Goal: Transaction & Acquisition: Book appointment/travel/reservation

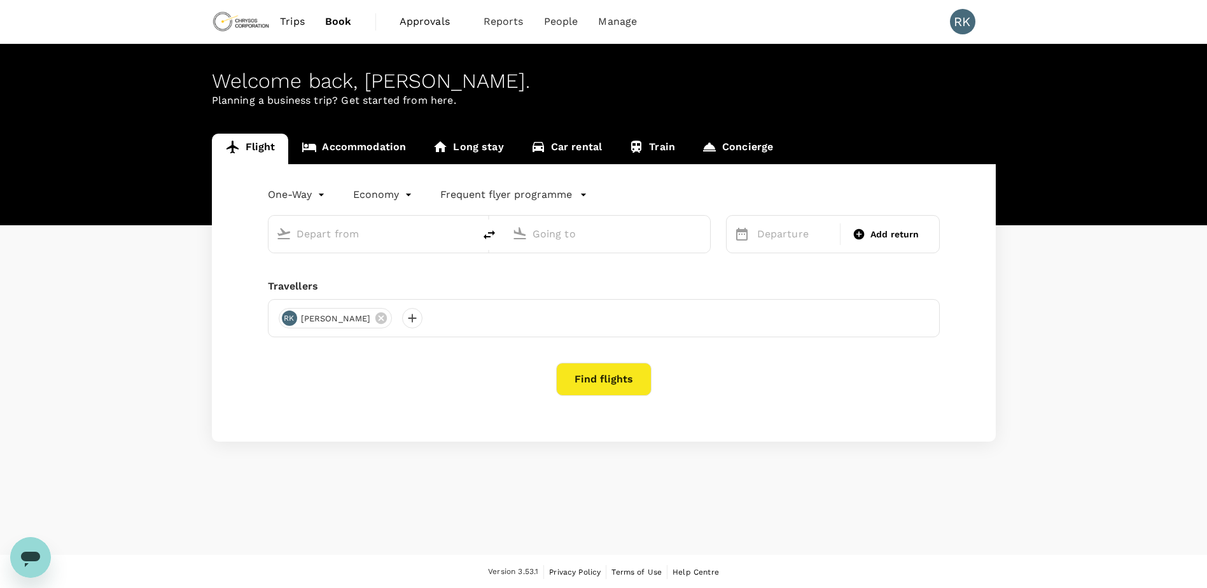
click at [357, 143] on link "Accommodation" at bounding box center [353, 149] width 131 height 31
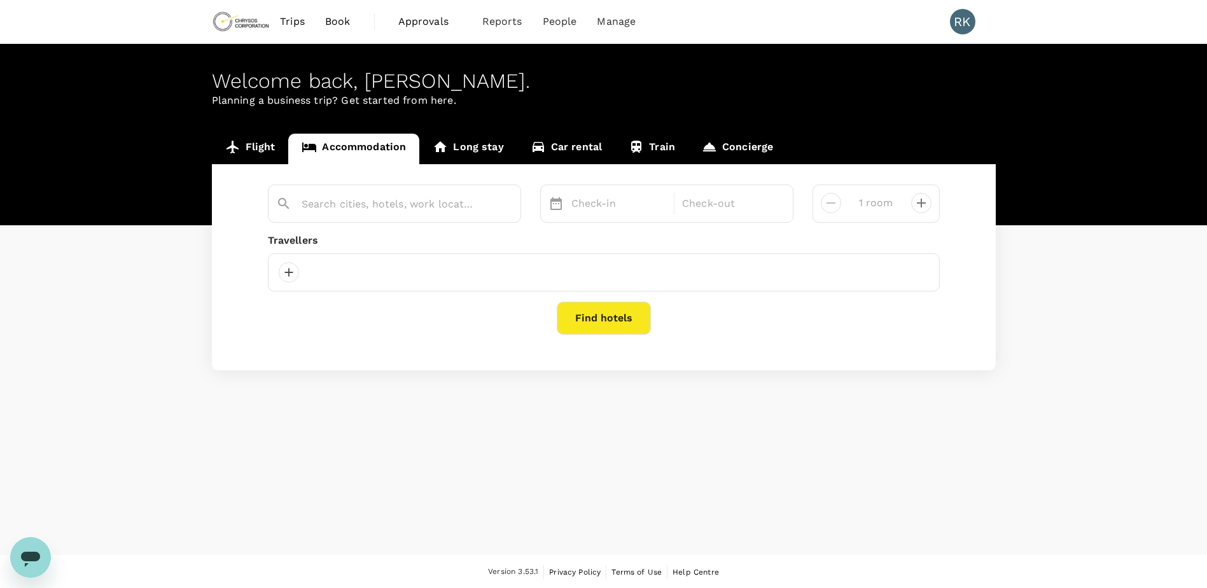
type input "[GEOGRAPHIC_DATA]"
click at [611, 319] on button "Find hotels" at bounding box center [604, 318] width 94 height 33
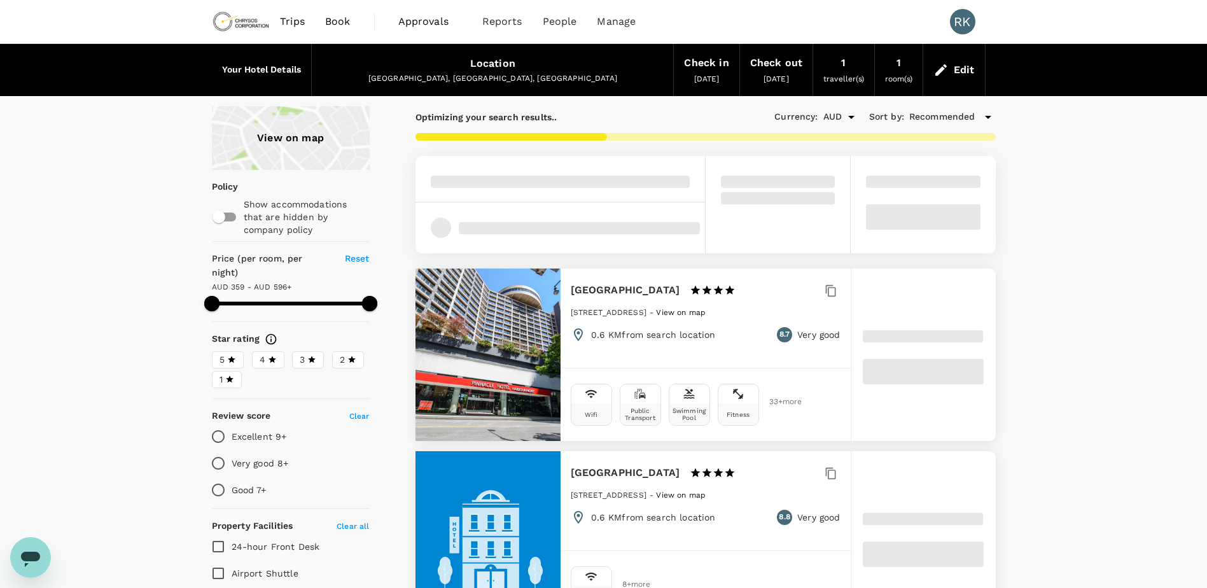
type input "595.78"
type input "AUD"
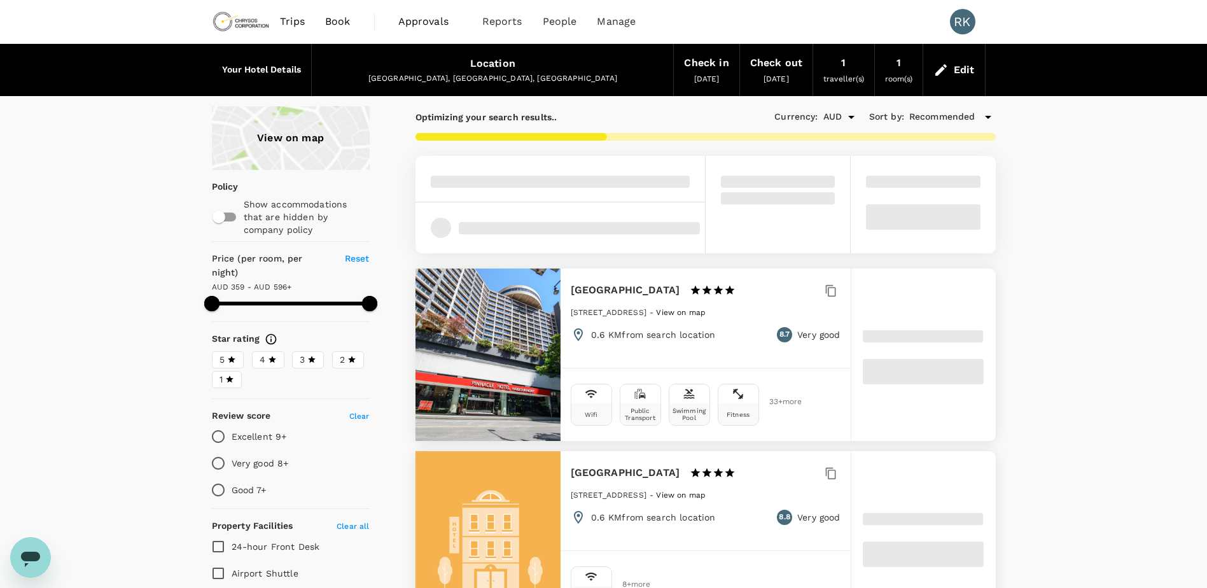
type input "85.66"
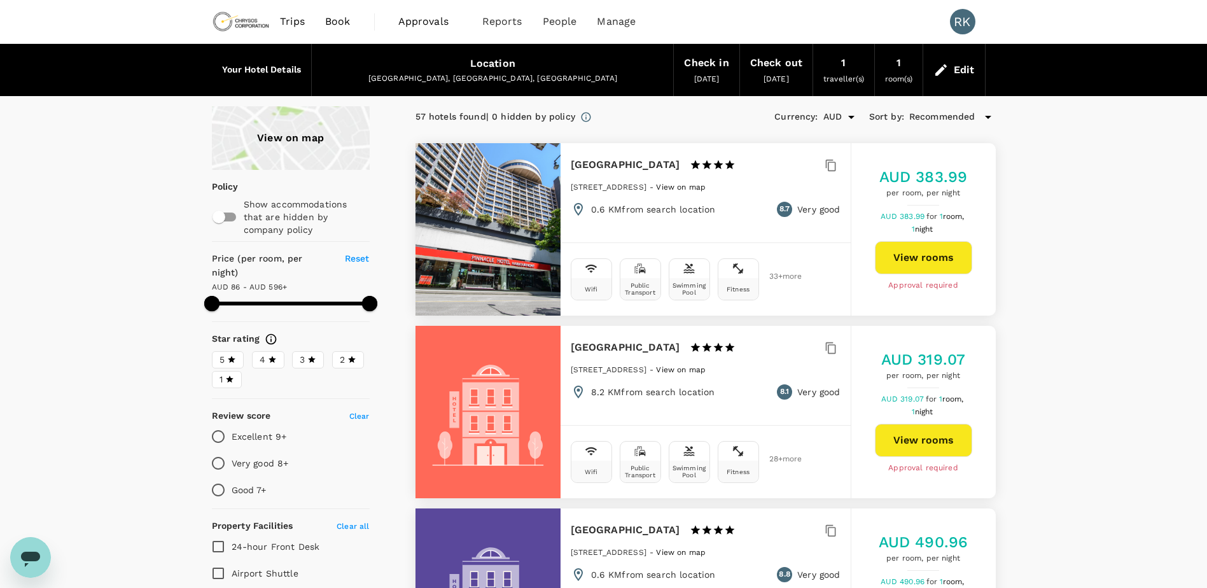
click at [848, 118] on icon "Open" at bounding box center [851, 116] width 15 height 15
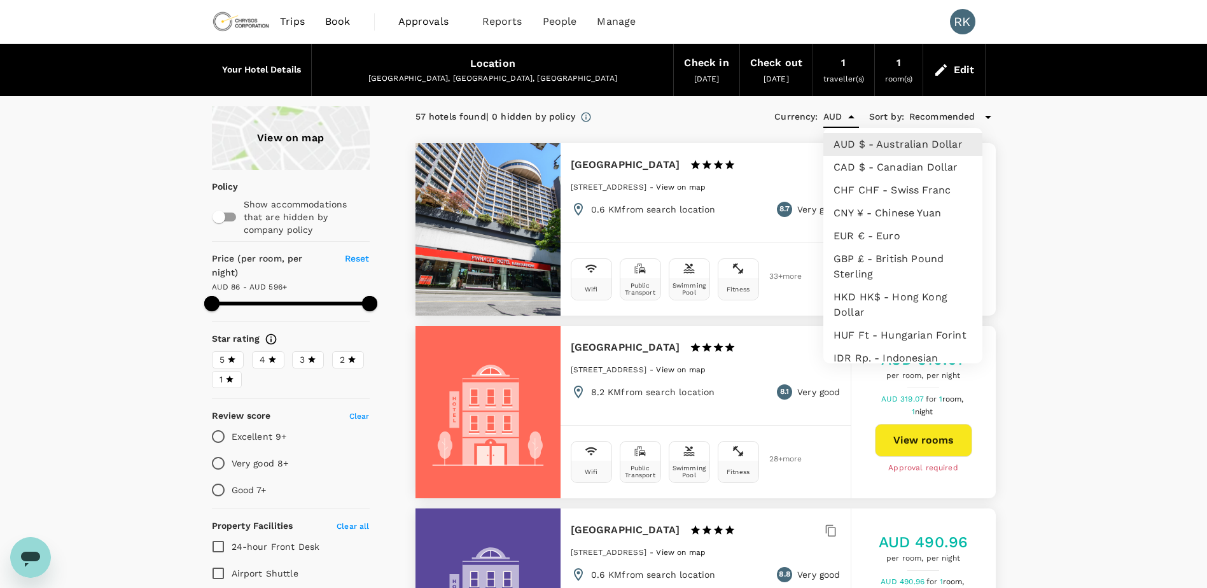
click at [843, 169] on li "CAD $ - Canadian Dollar" at bounding box center [903, 167] width 159 height 23
type input "CAD"
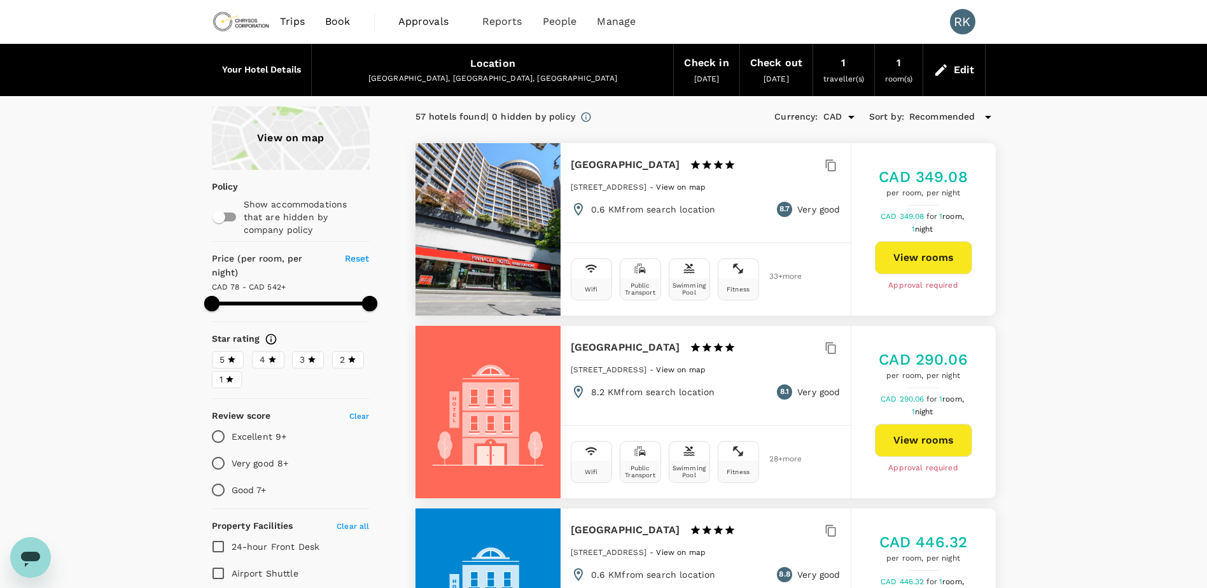
click at [706, 188] on span "View on map" at bounding box center [681, 187] width 50 height 9
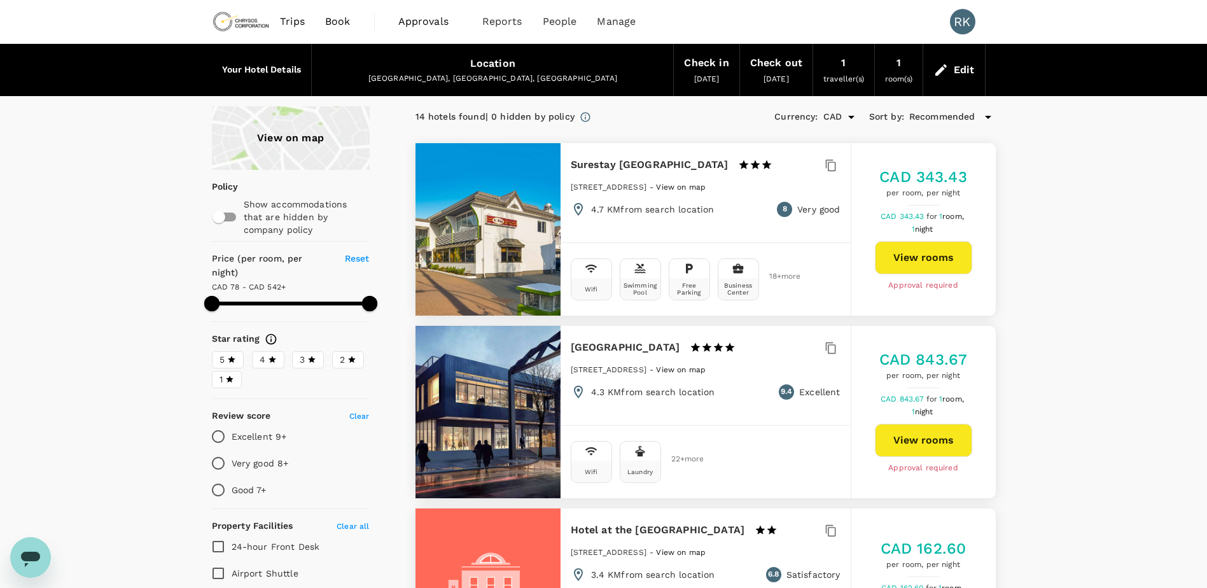
click at [271, 356] on icon at bounding box center [273, 359] width 8 height 7
click at [0, 0] on input "4" at bounding box center [0, 0] width 0 height 0
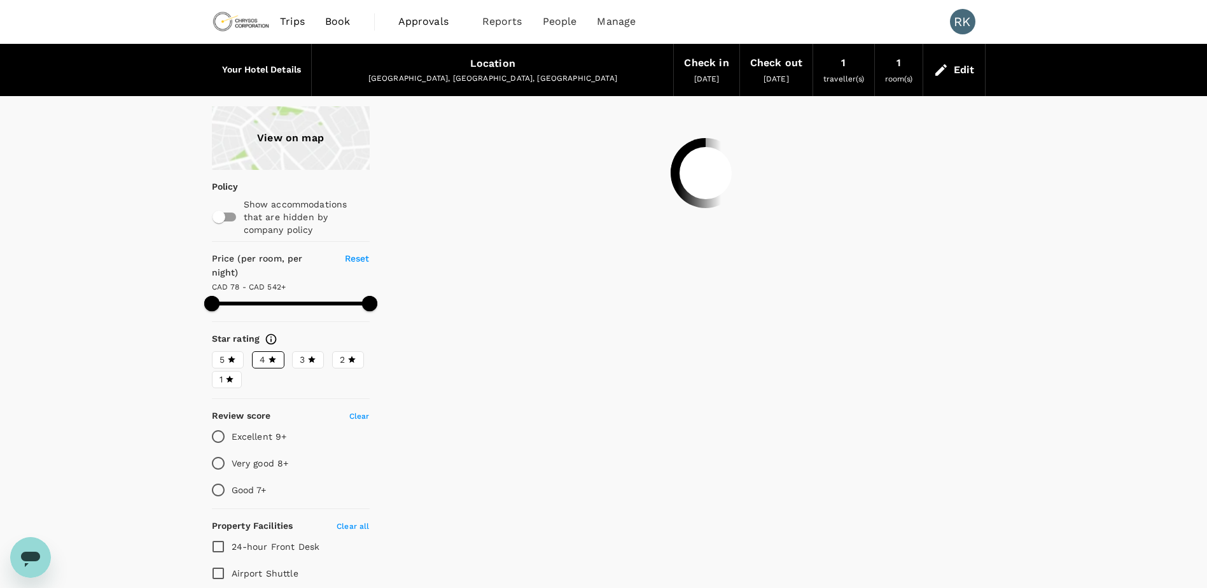
click at [232, 355] on icon at bounding box center [231, 359] width 9 height 9
click at [0, 0] on input "5" at bounding box center [0, 0] width 0 height 0
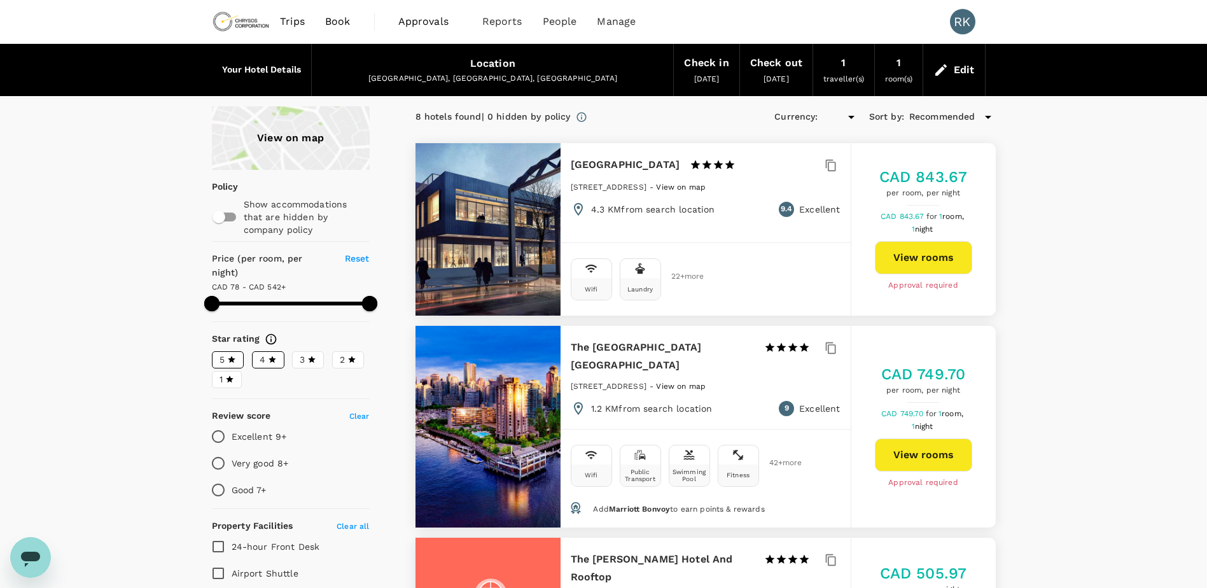
type input "595.66"
type input "CAD"
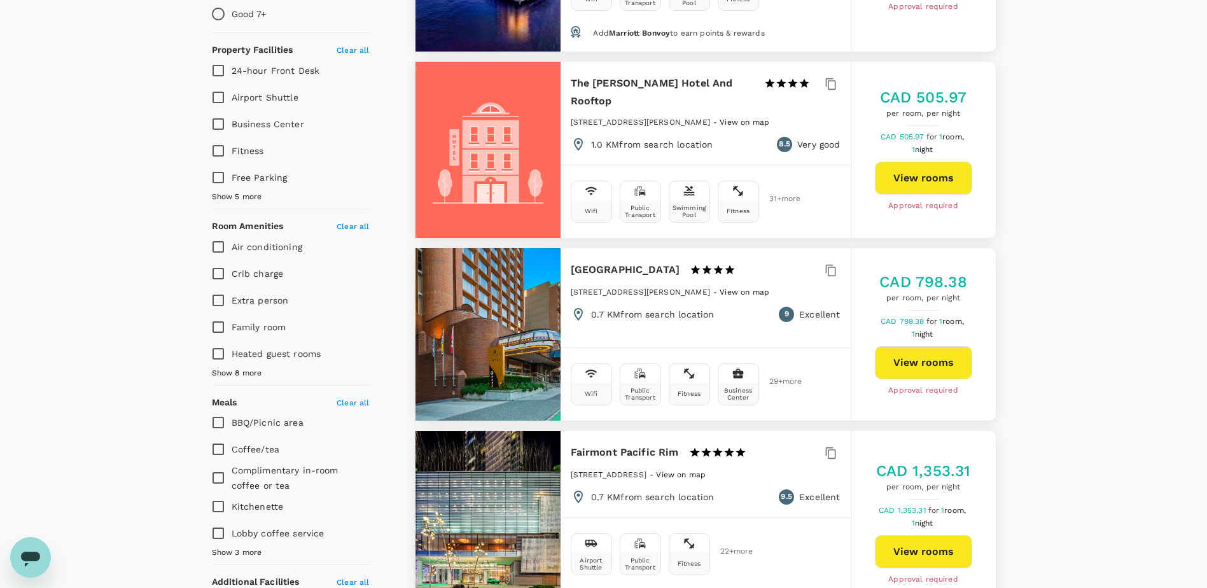
scroll to position [318, 0]
